Goal: Feedback & Contribution: Submit feedback/report problem

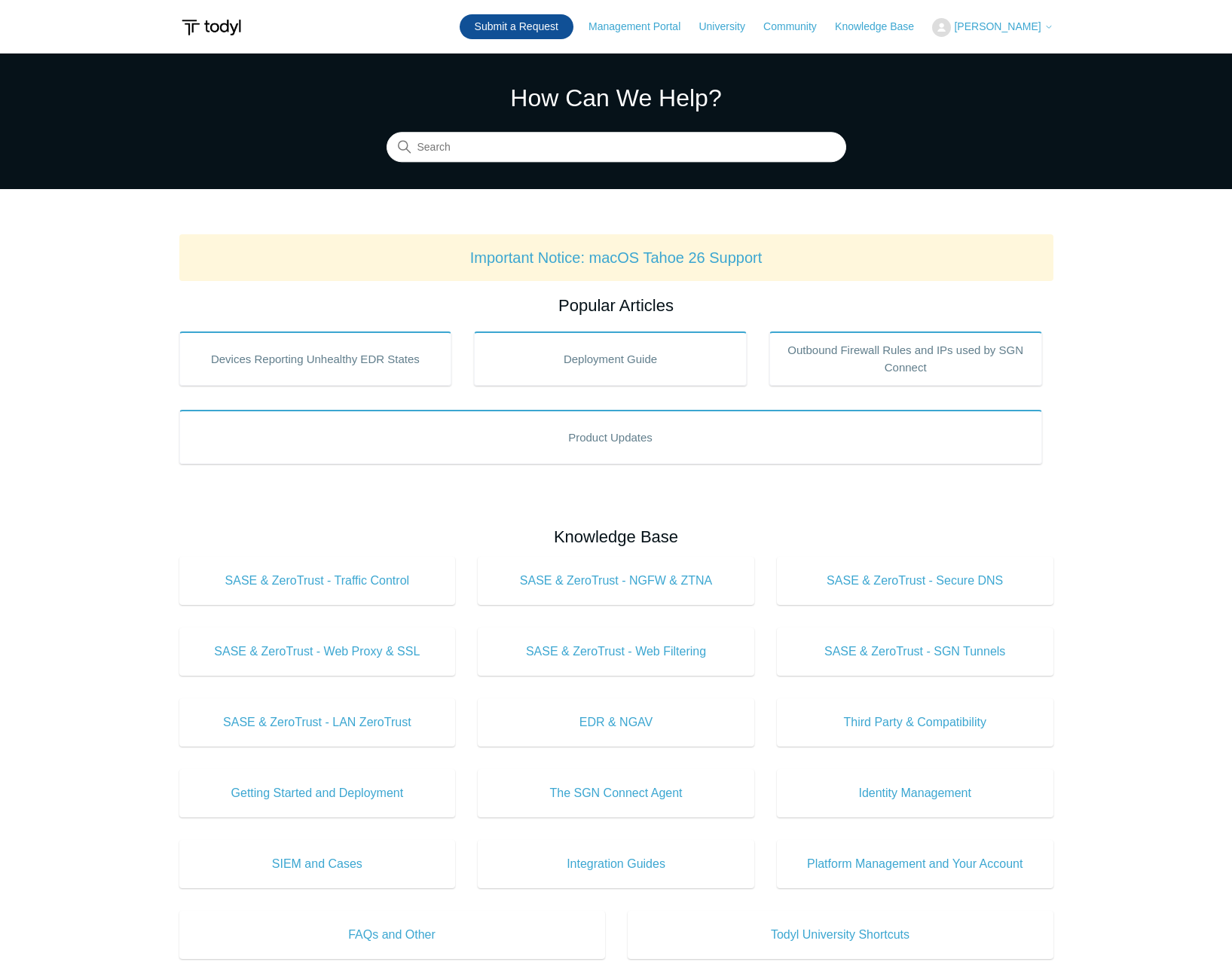
click at [535, 27] on link "Submit a Request" at bounding box center [516, 26] width 114 height 25
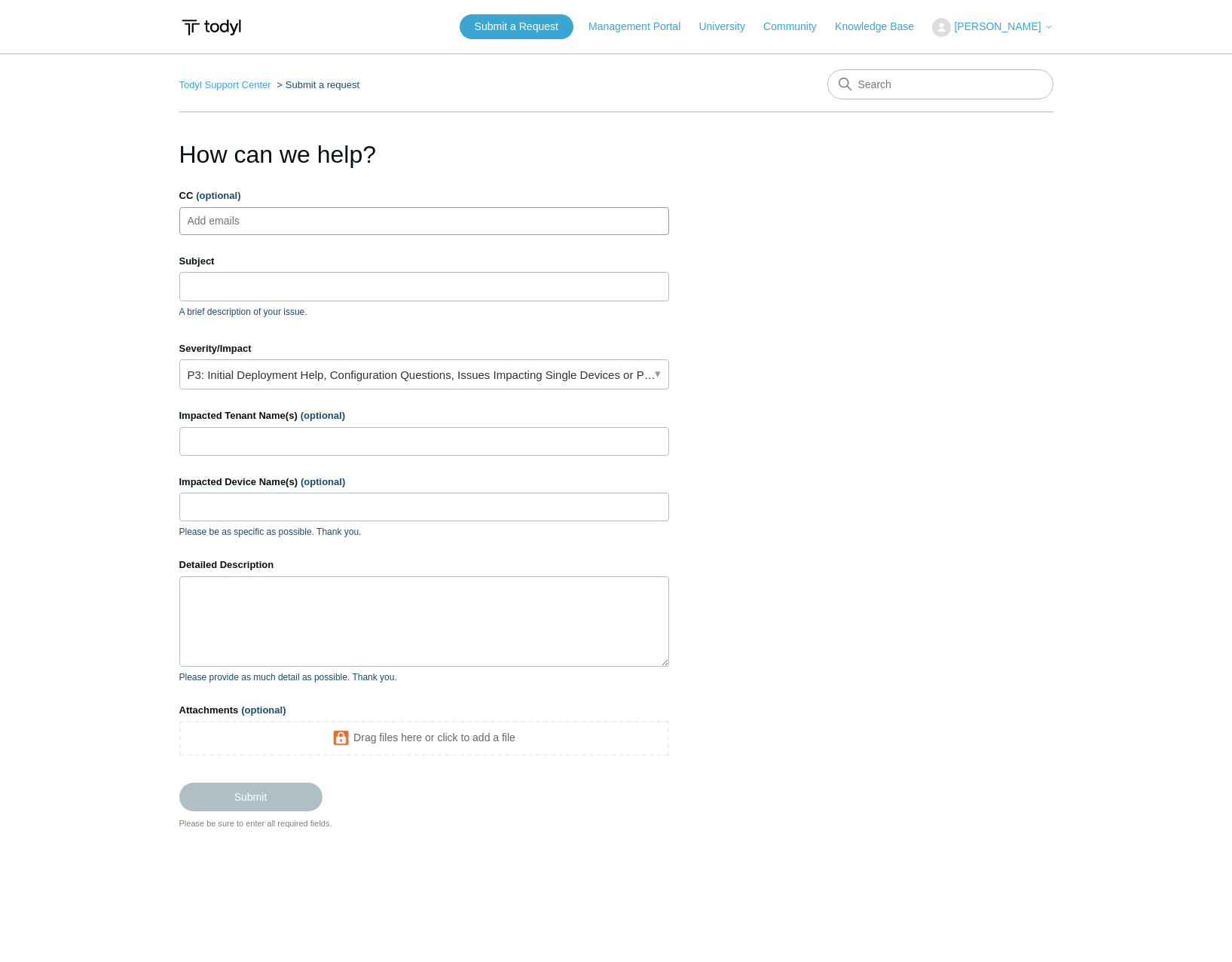
click at [239, 221] on input "CC (optional)" at bounding box center [226, 220] width 90 height 22
click at [265, 215] on input "CC (optional)" at bounding box center [226, 220] width 90 height 22
click at [252, 291] on input "Subject" at bounding box center [423, 286] width 489 height 29
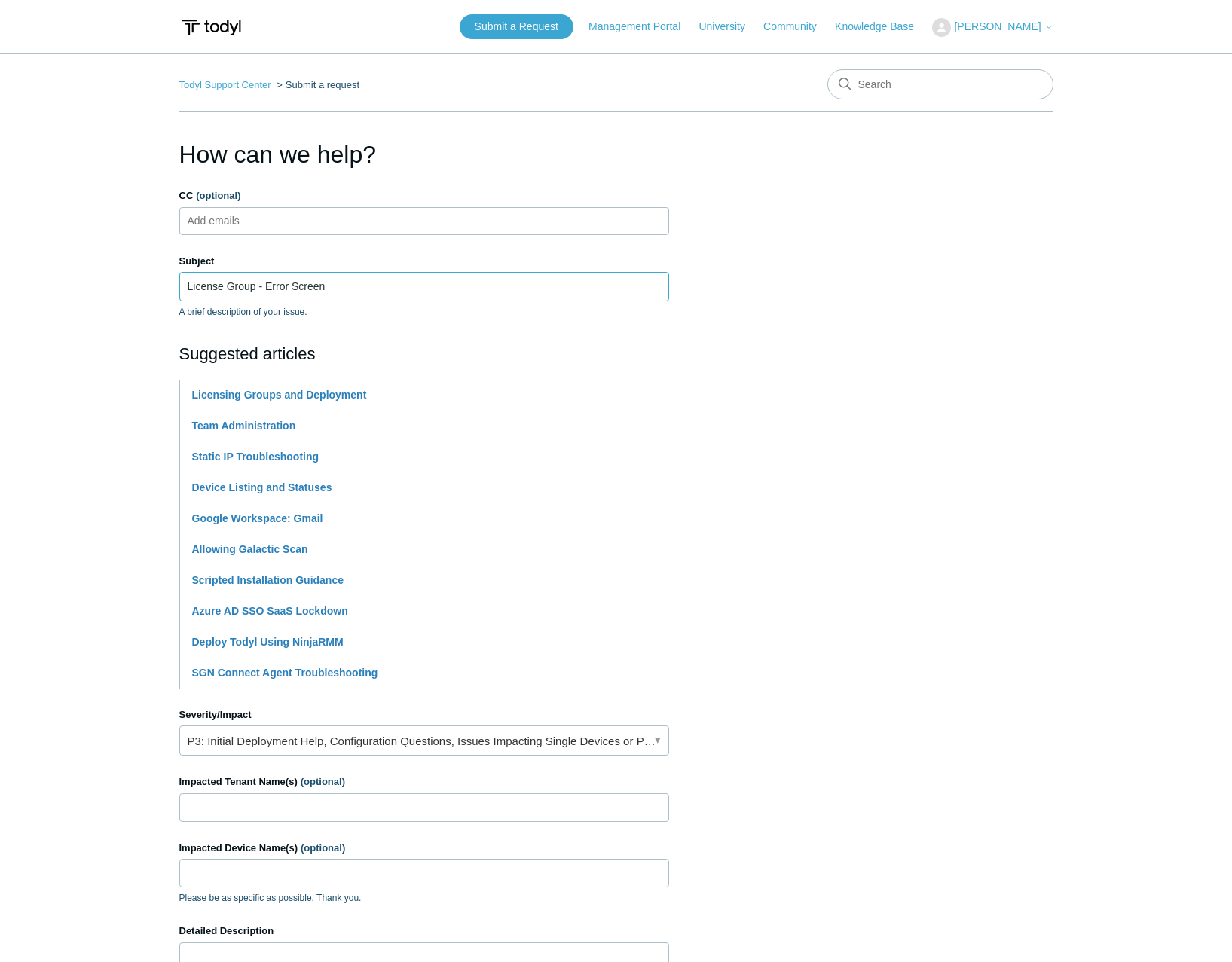
type input "License Group - Error Screen"
click at [1014, 372] on section "How can we help? CC (optional) Add emails Subject License Group - Error Screen …" at bounding box center [616, 666] width 873 height 1059
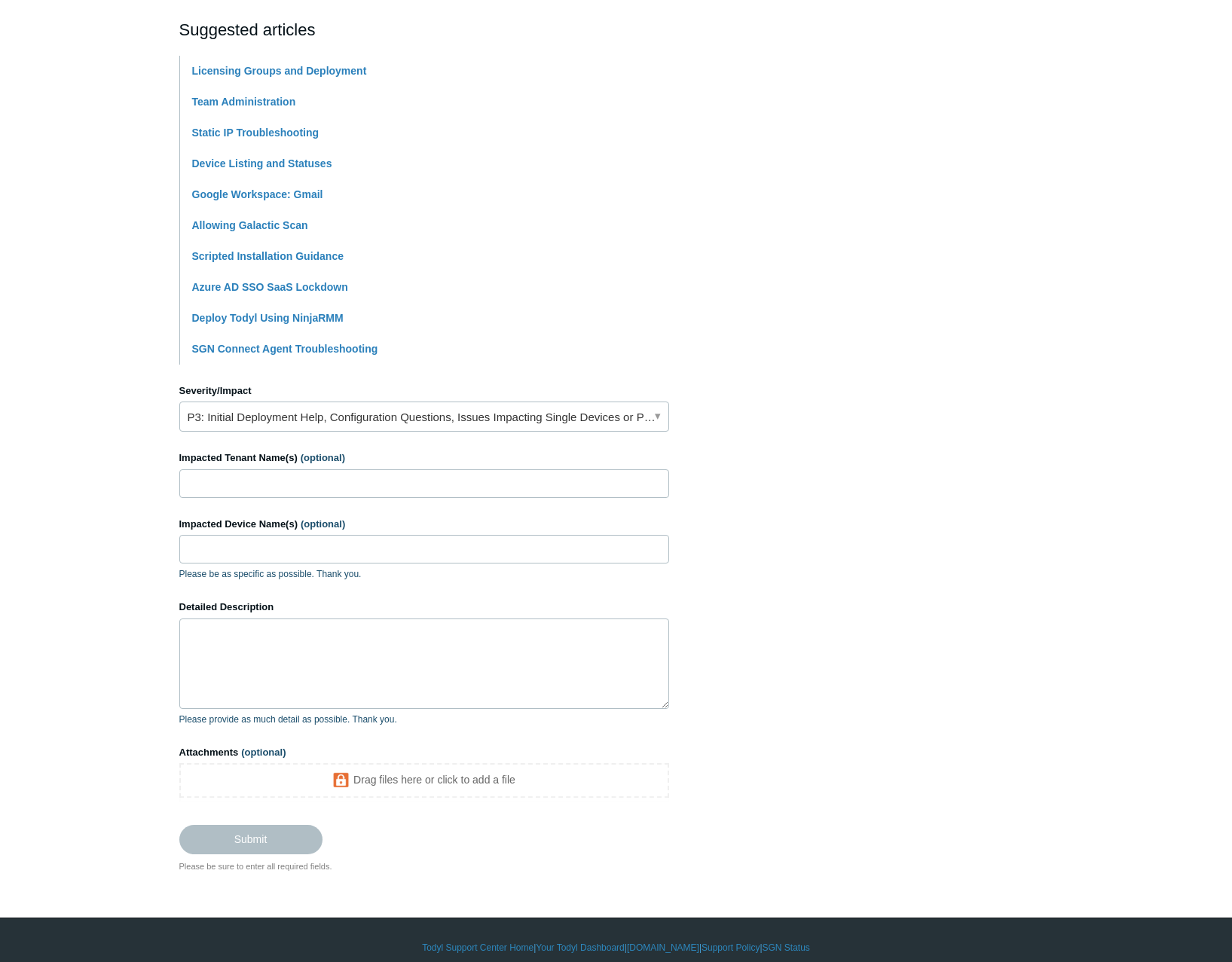
scroll to position [339, 0]
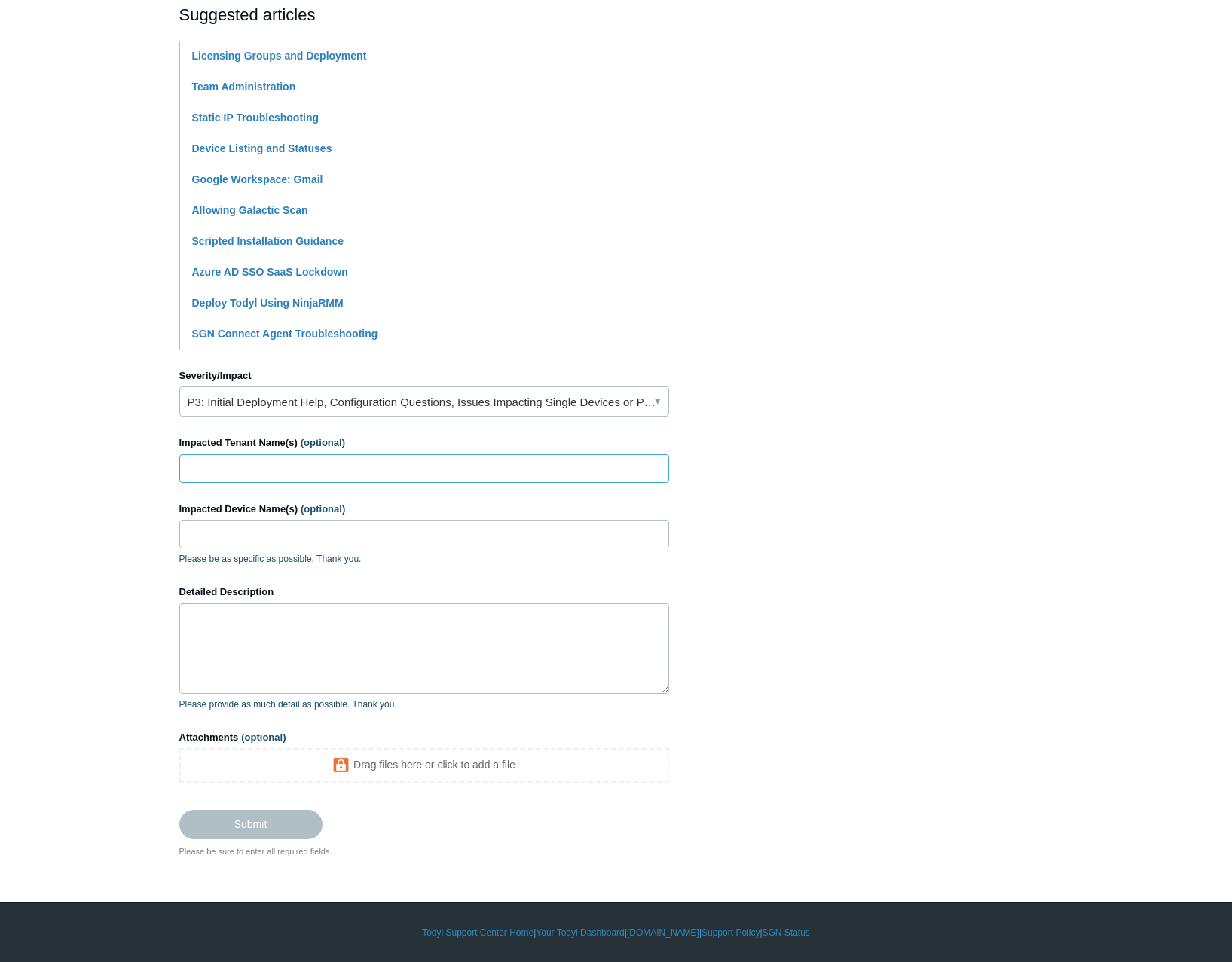
click at [346, 469] on input "Impacted Tenant Name(s) (optional)" at bounding box center [423, 469] width 489 height 29
type input "All of the inidividual tenant when accessing "license groups""
click at [273, 534] on input "Impacted Device Name(s) (optional)" at bounding box center [423, 534] width 489 height 29
click at [278, 639] on textarea "Detailed Description" at bounding box center [423, 649] width 489 height 90
paste textarea "🚨 Alert: Increase in Text Message Phishing (Smishing) DivergeIT is seeing a sig…"
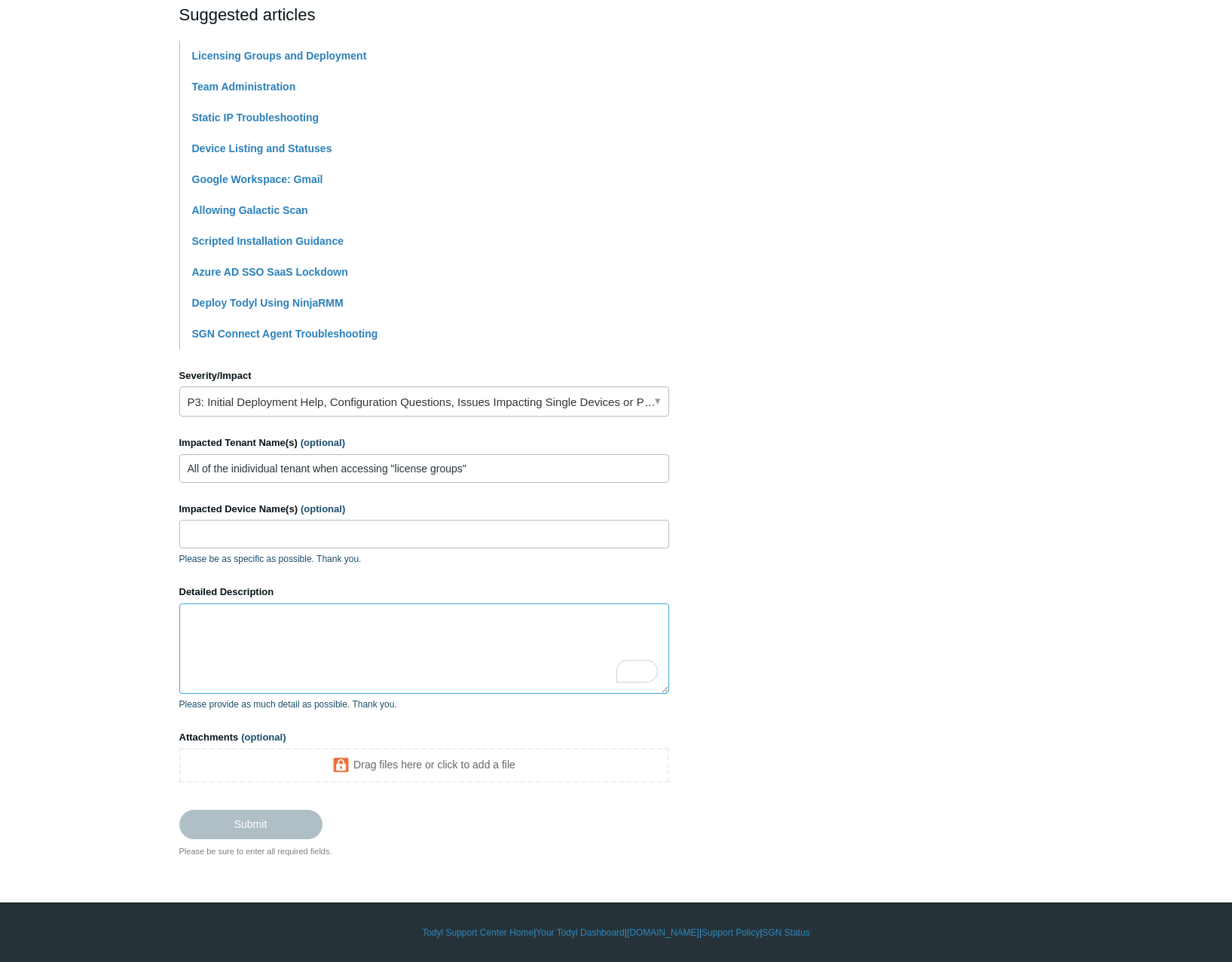
type textarea "🚨 Alert: Increase in Text Message Phishing (Smishing) DivergeIT is seeing a sig…"
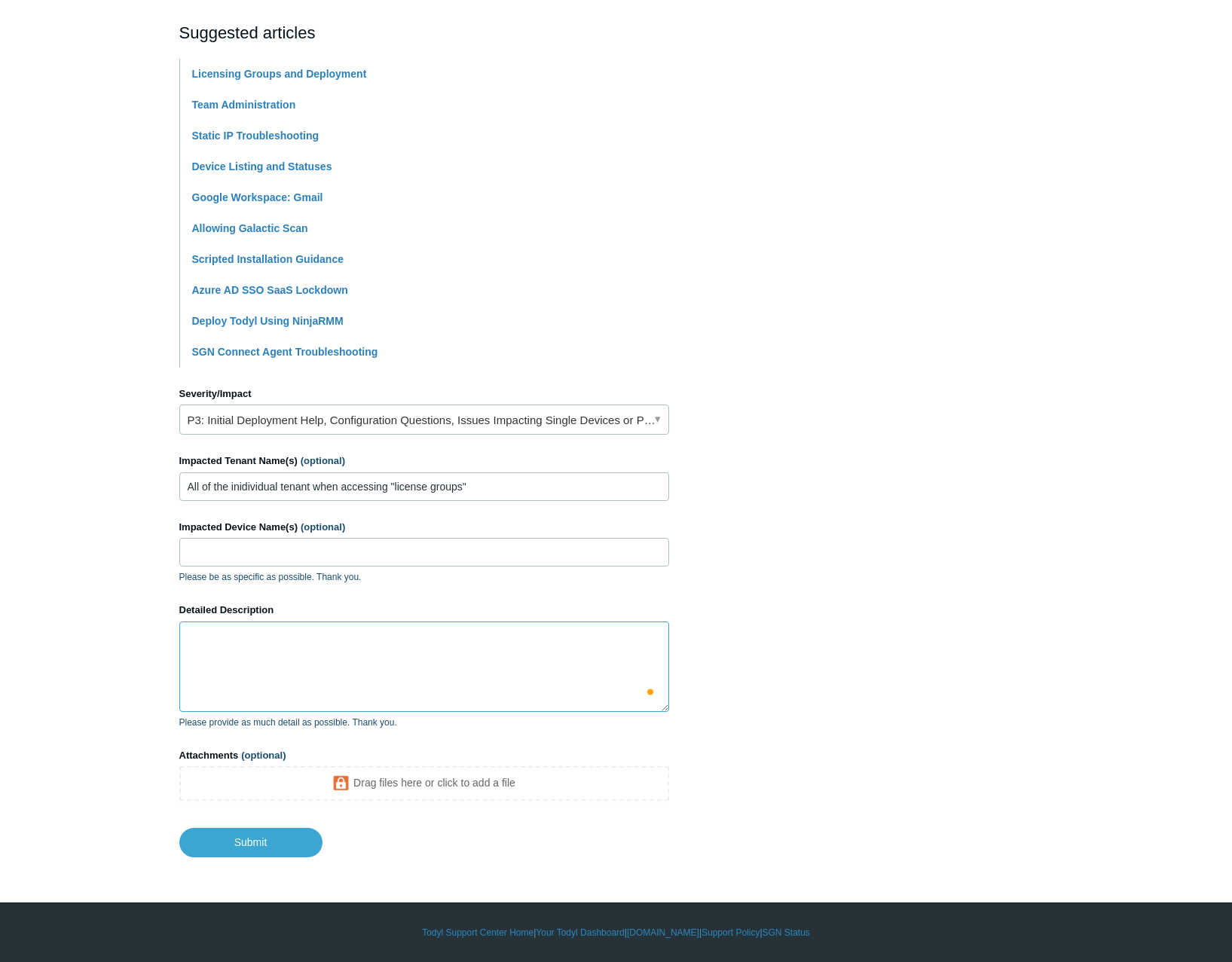
scroll to position [0, 0]
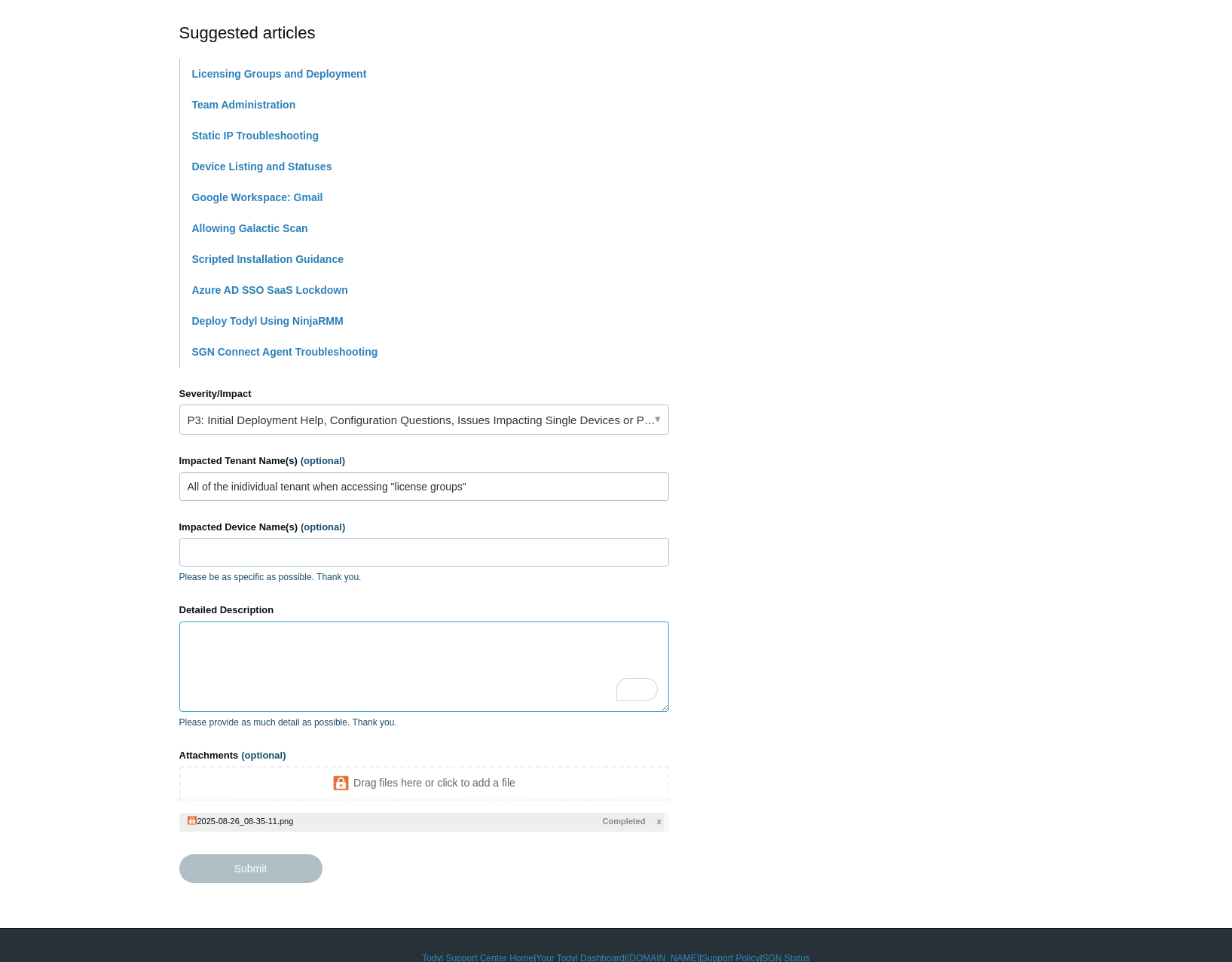
click at [272, 667] on textarea "Detailed Description" at bounding box center [423, 667] width 489 height 90
type textarea "W"
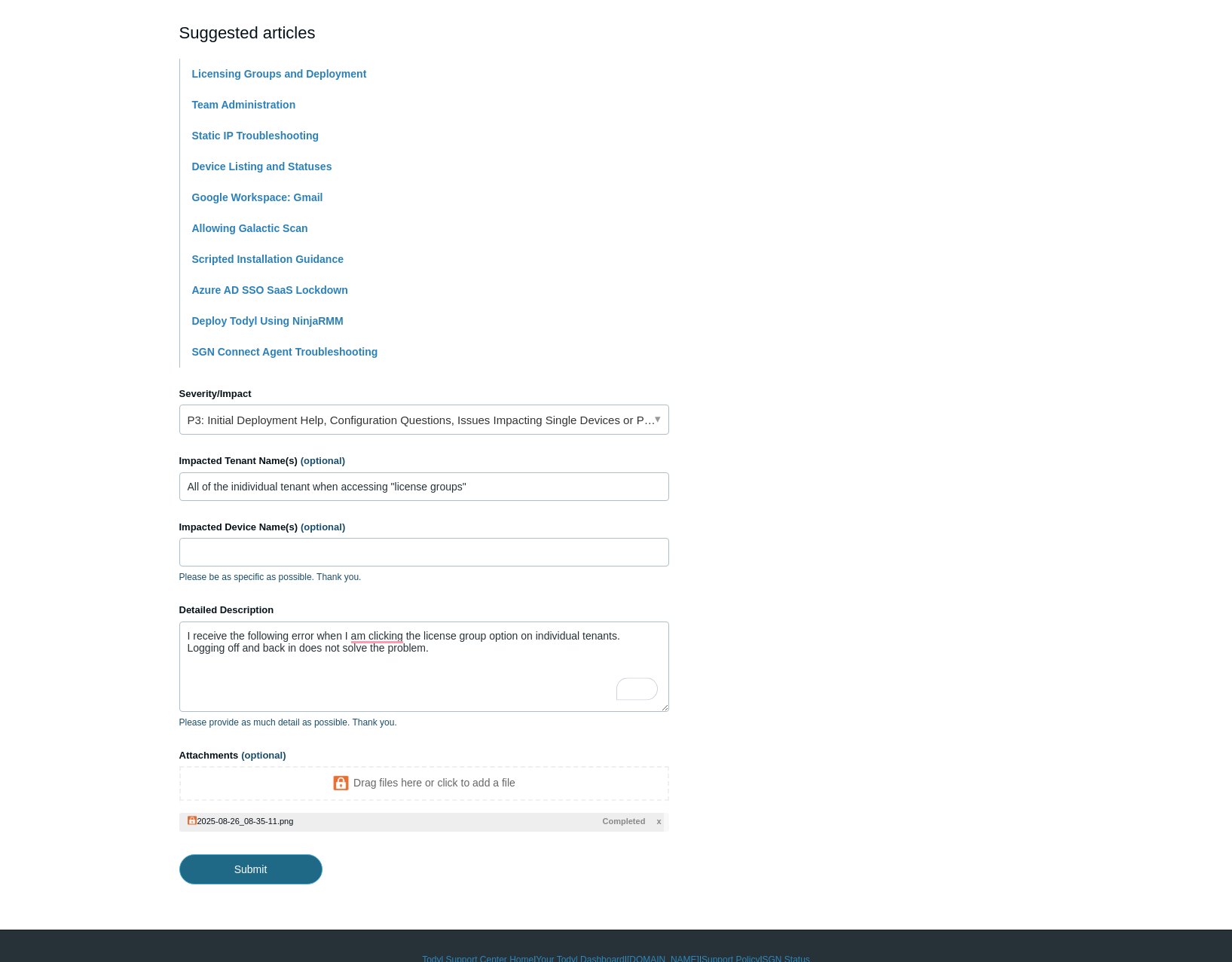
click at [247, 866] on input "Submit" at bounding box center [251, 868] width 143 height 30
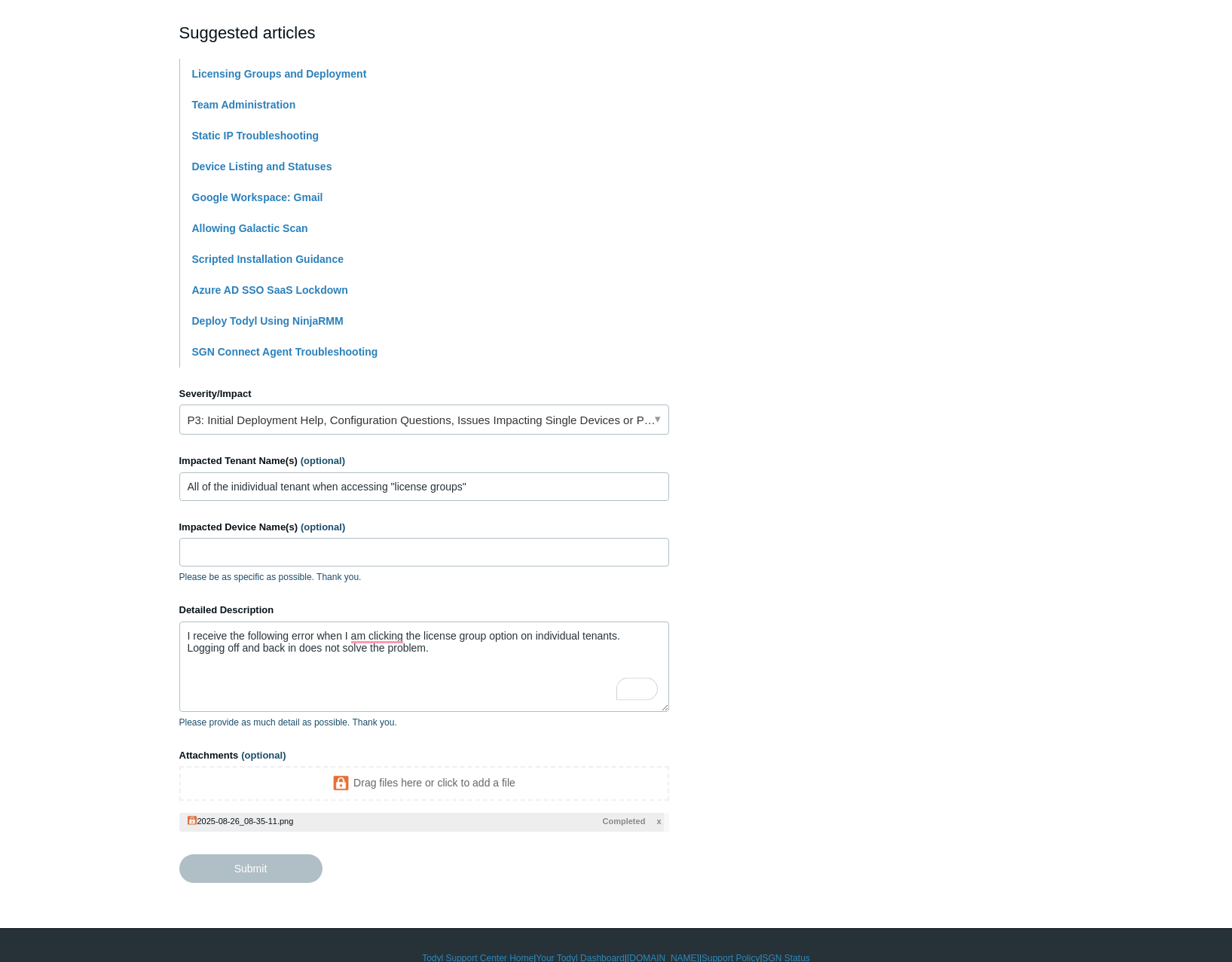
type textarea "I receive the following error when I am clicking the license group option on in…"
